Goal: Obtain resource: Obtain resource

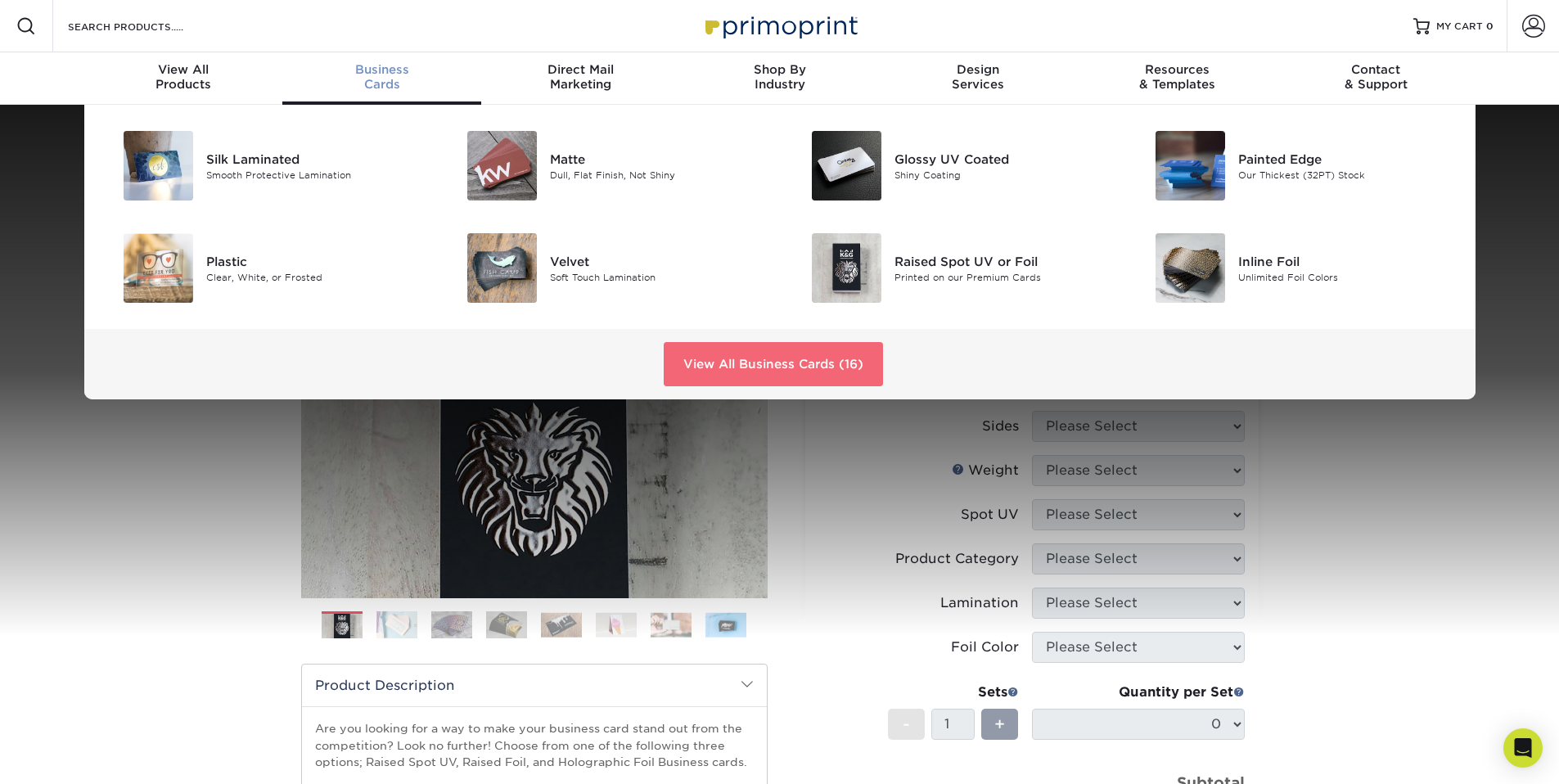
click at [745, 364] on link "View All Business Cards (16)" at bounding box center [774, 364] width 220 height 44
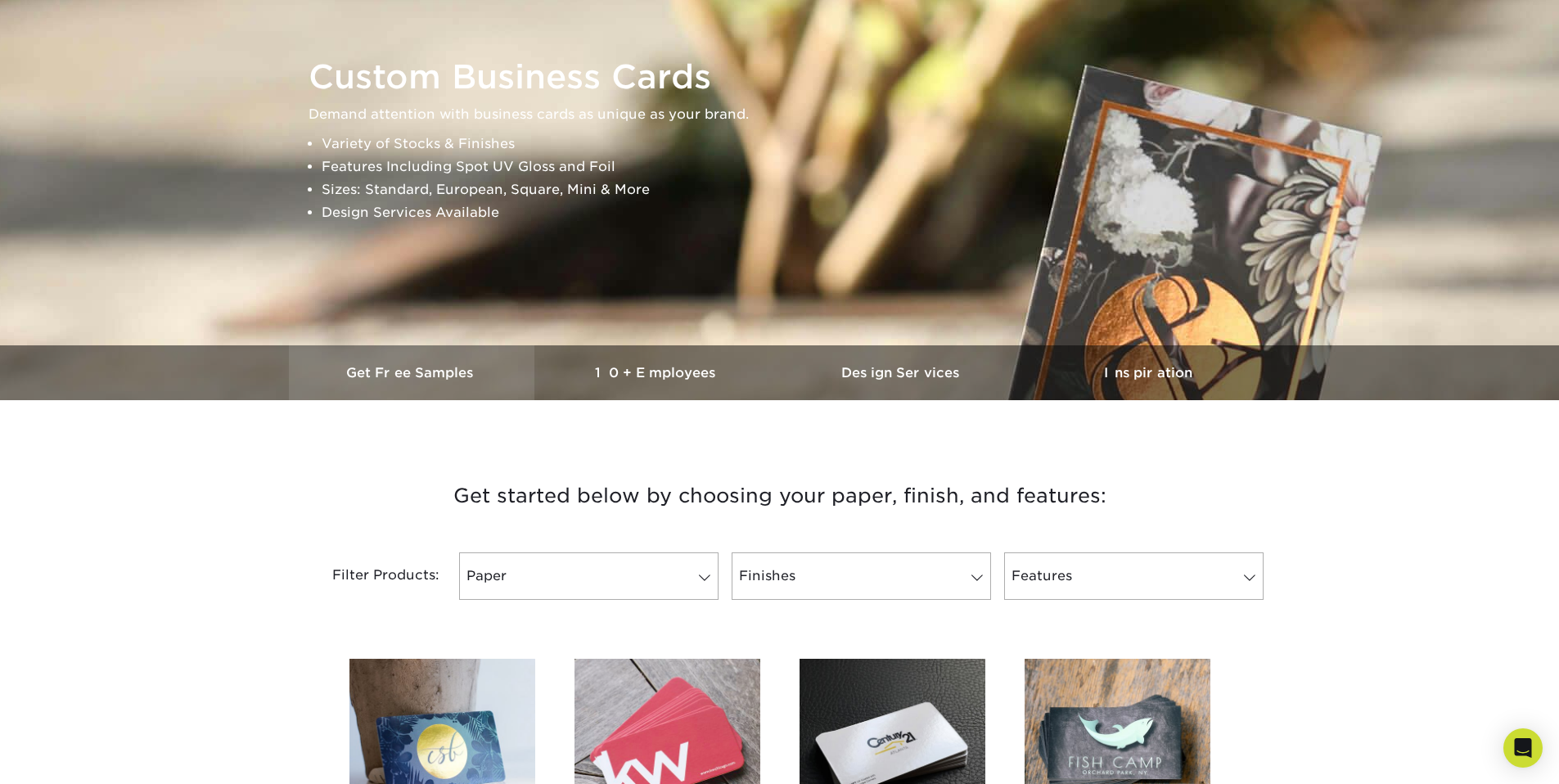
scroll to position [164, 0]
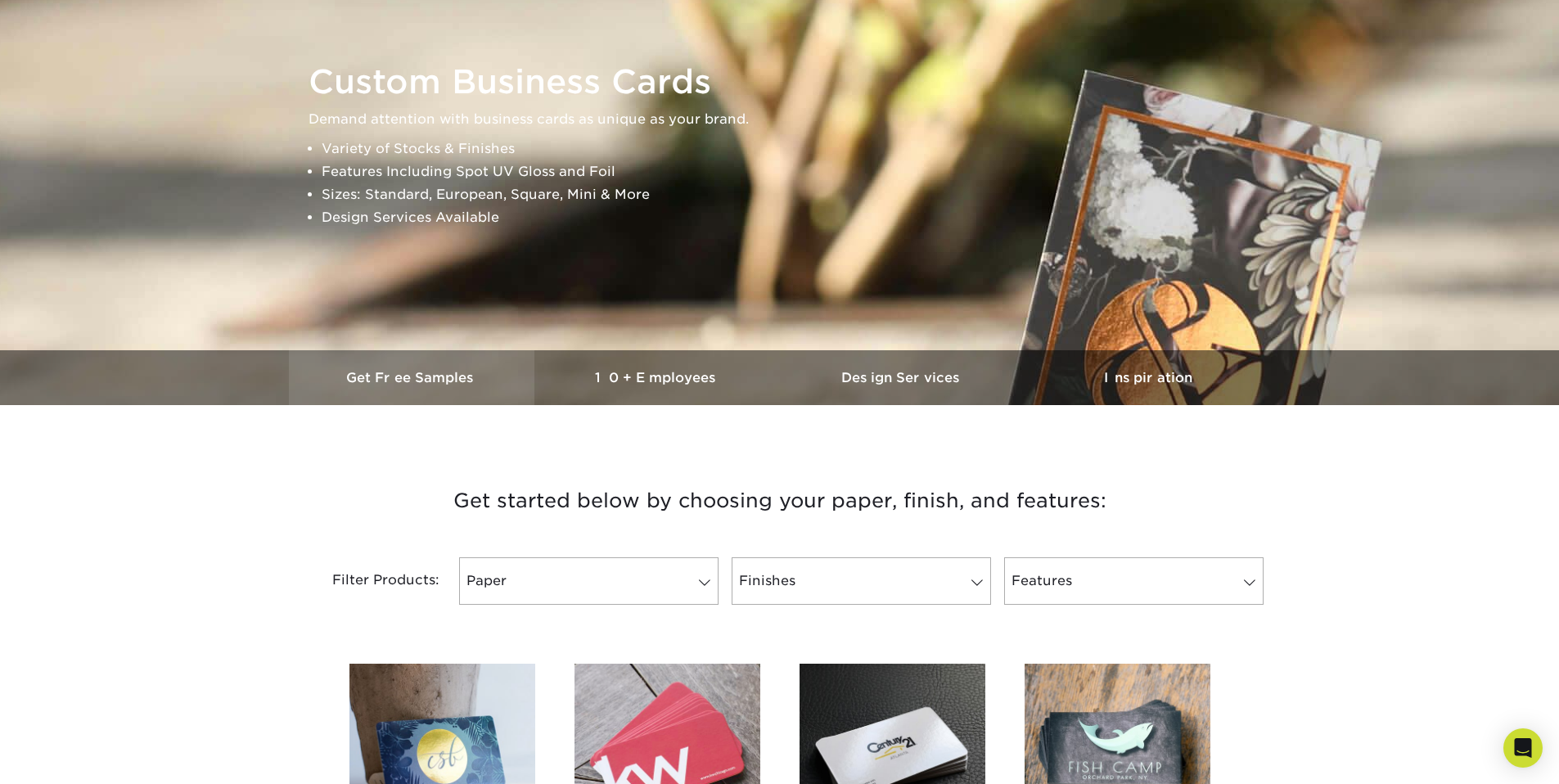
click at [422, 388] on link "Get Free Samples" at bounding box center [411, 378] width 245 height 55
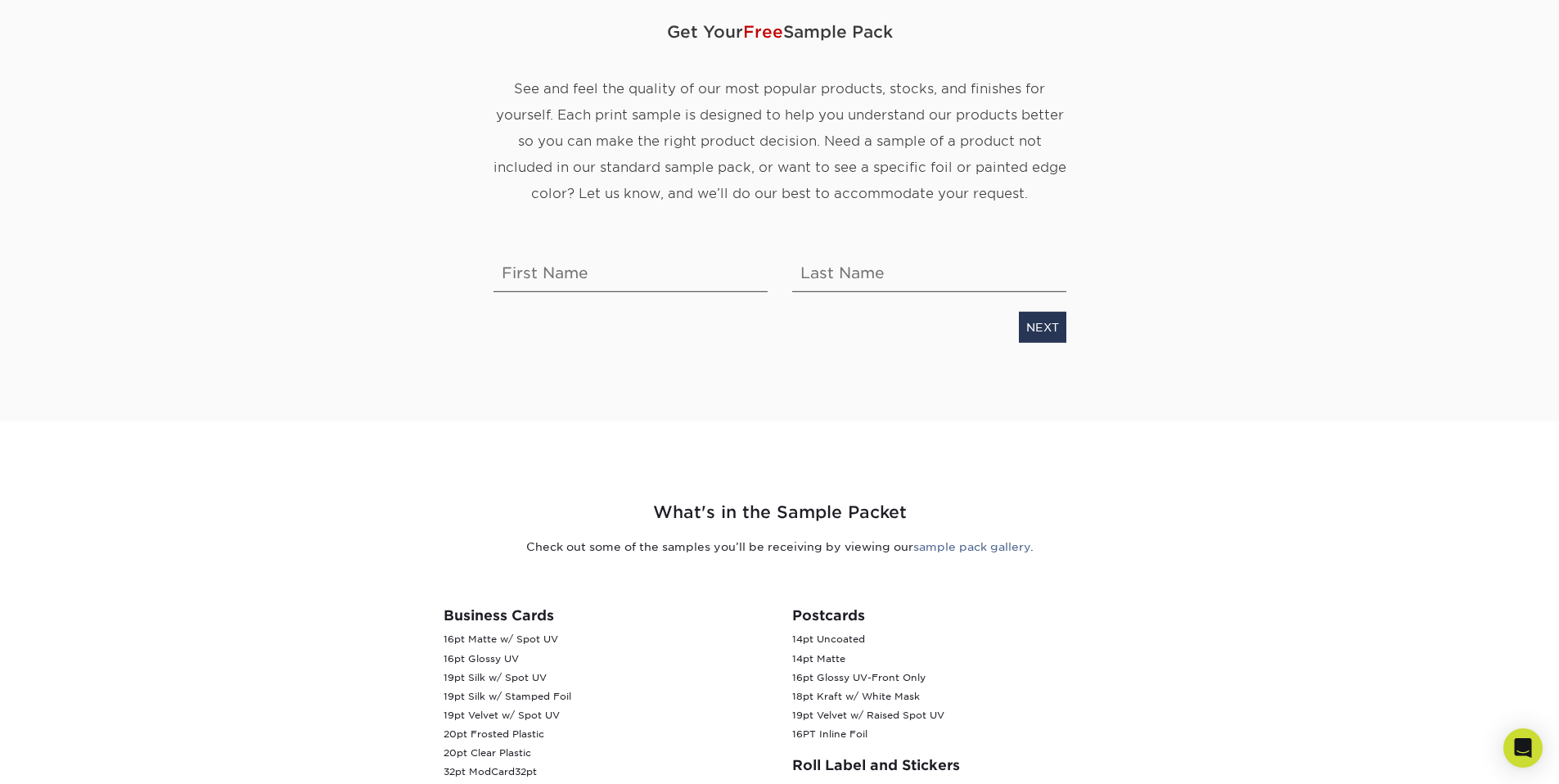
scroll to position [81, 0]
